Goal: Find specific page/section: Find specific page/section

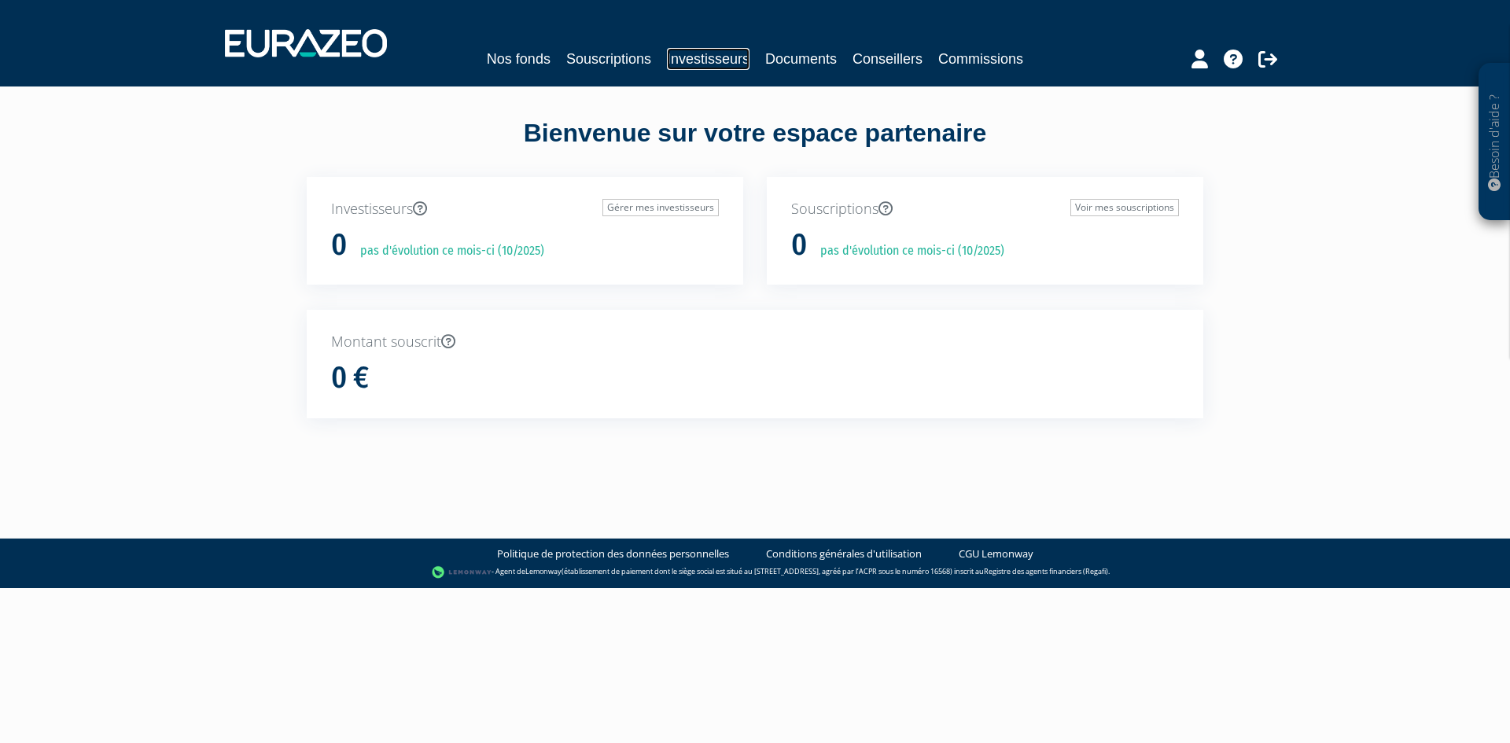
click at [690, 52] on link "Investisseurs" at bounding box center [708, 59] width 83 height 22
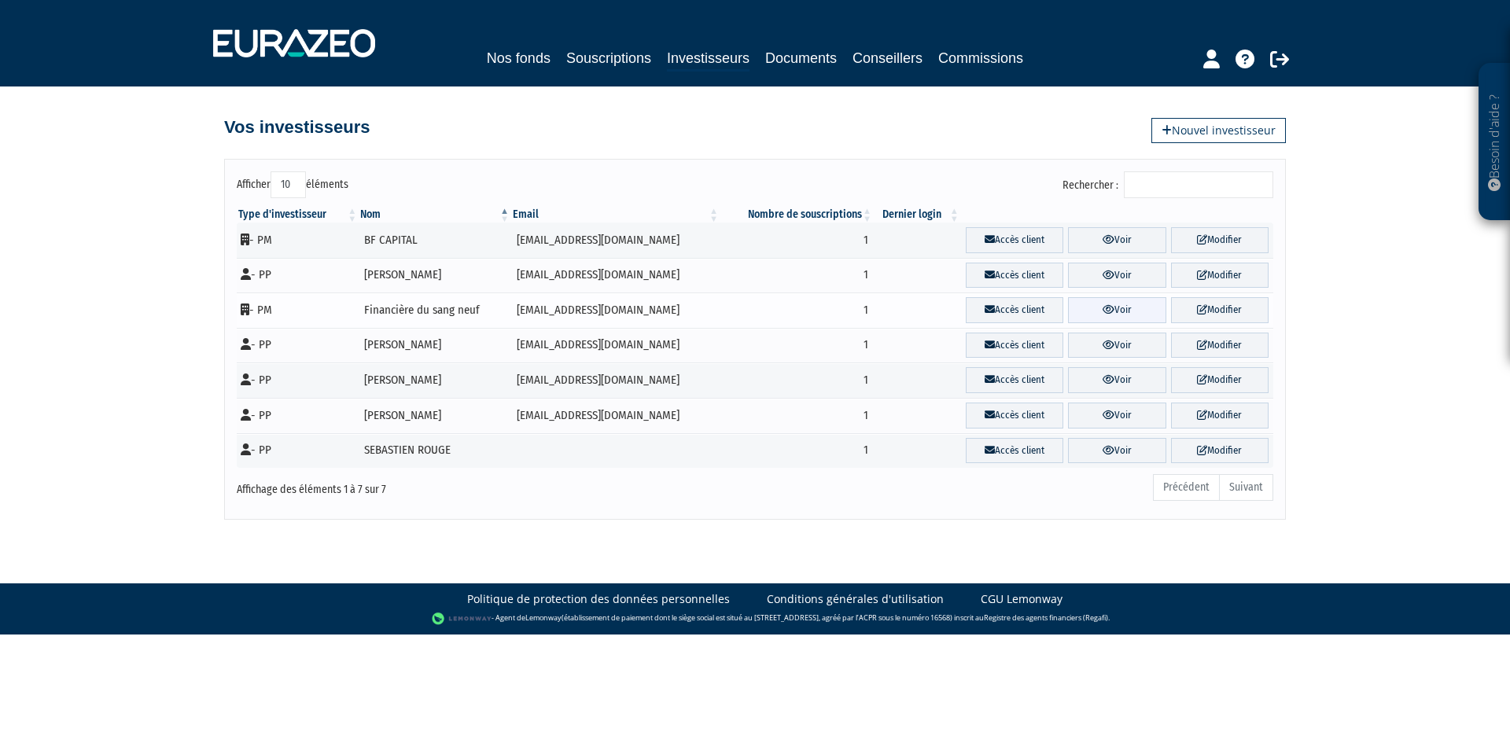
click at [1106, 311] on link "Voir" at bounding box center [1116, 310] width 97 height 26
click at [1341, 399] on div "Besoin d'aide ? × J'ai besoin d'aide Si vous avez une question à propos du fonc…" at bounding box center [755, 260] width 1510 height 520
click at [1118, 311] on link "Voir" at bounding box center [1116, 310] width 97 height 26
